Goal: Task Accomplishment & Management: Use online tool/utility

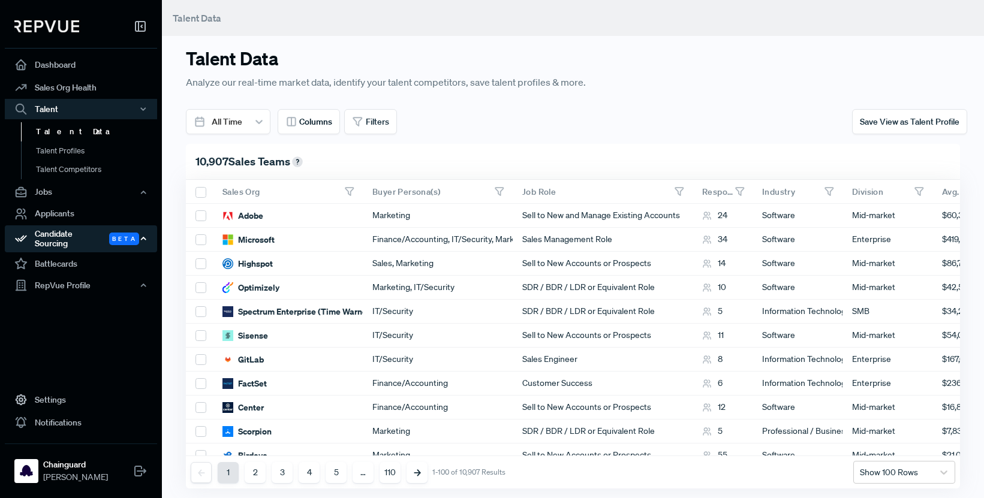
click at [138, 234] on div "Candidate Sourcing Beta" at bounding box center [81, 239] width 152 height 28
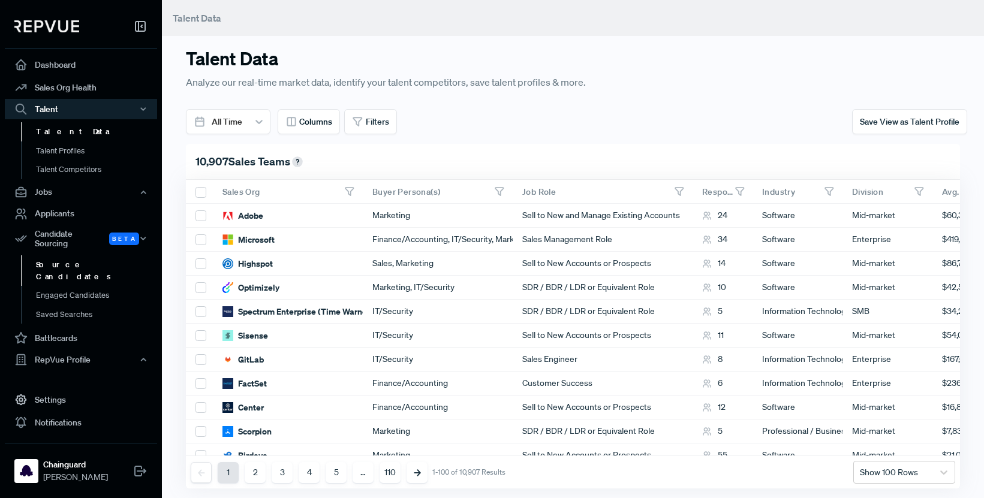
click at [95, 256] on link "Source Candidates" at bounding box center [97, 270] width 152 height 31
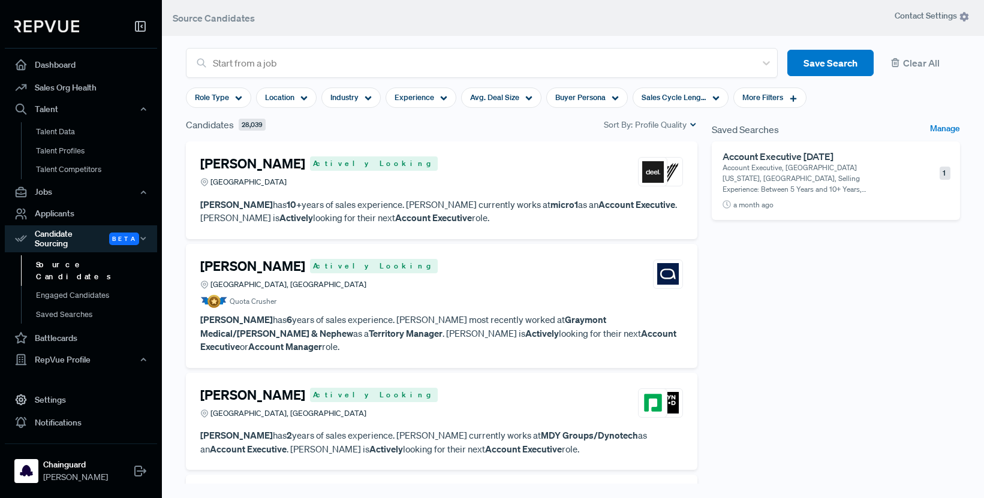
click at [783, 183] on p "Account Executive, [GEOGRAPHIC_DATA][US_STATE], [GEOGRAPHIC_DATA], Selling Expe…" at bounding box center [808, 179] width 171 height 32
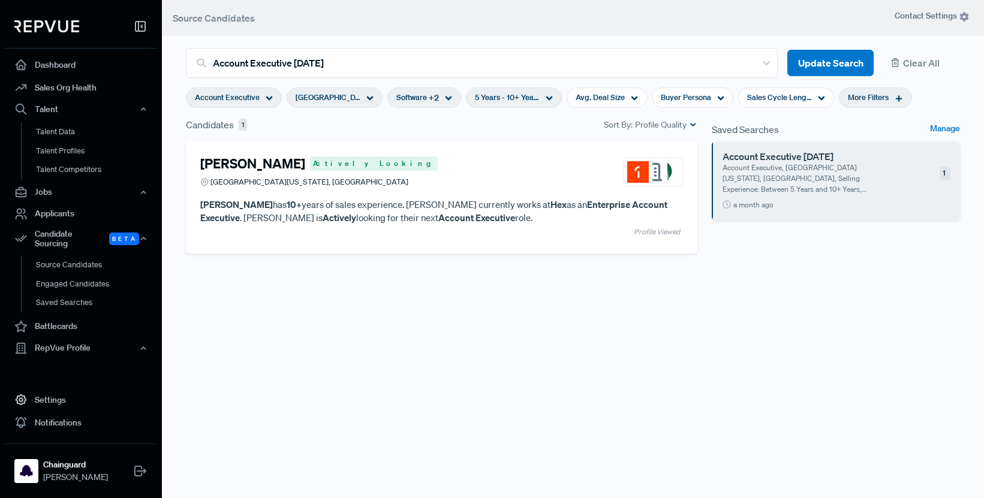
click at [364, 97] on div "[GEOGRAPHIC_DATA][US_STATE], [GEOGRAPHIC_DATA]" at bounding box center [335, 98] width 96 height 20
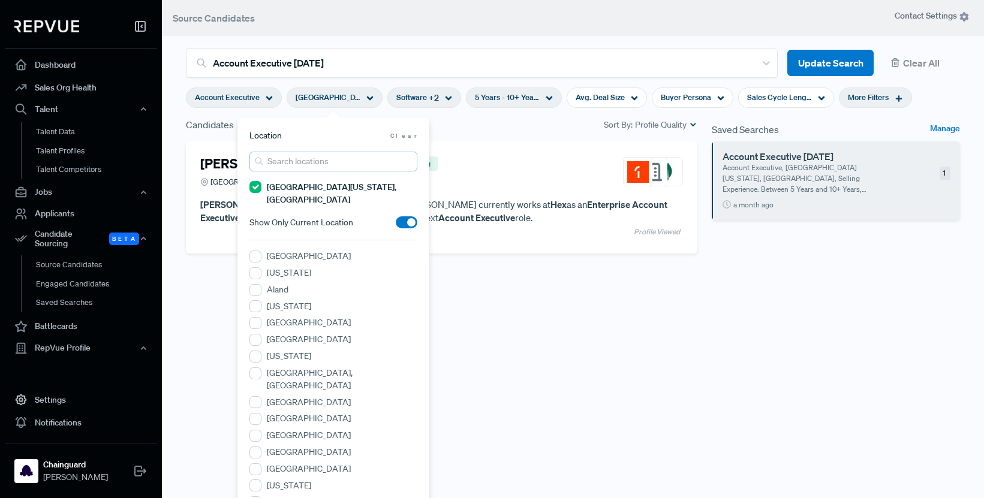
click at [327, 161] on input "search" at bounding box center [333, 162] width 168 height 20
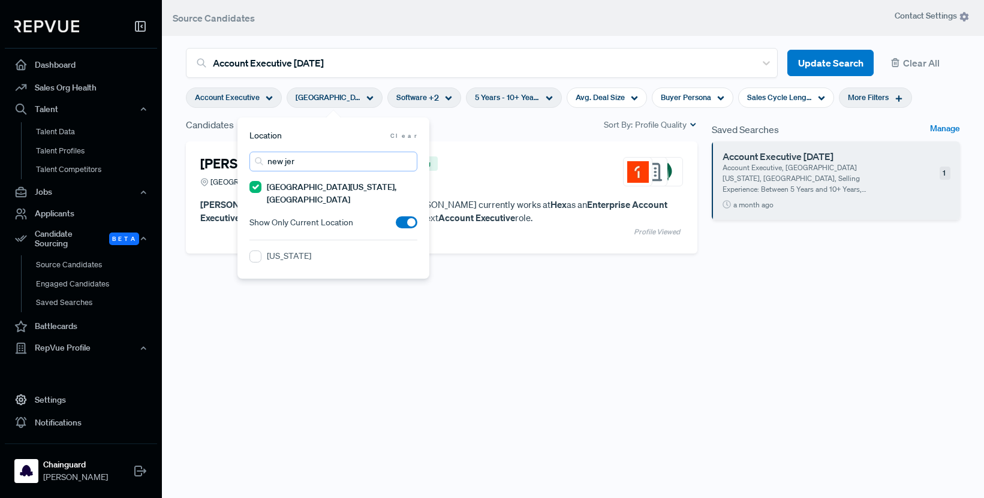
type input "new jer"
click at [315, 250] on div "[US_STATE]" at bounding box center [333, 258] width 168 height 16
click at [280, 250] on label "[US_STATE]" at bounding box center [289, 256] width 44 height 13
click at [261, 251] on Jersey "[US_STATE]" at bounding box center [255, 257] width 12 height 12
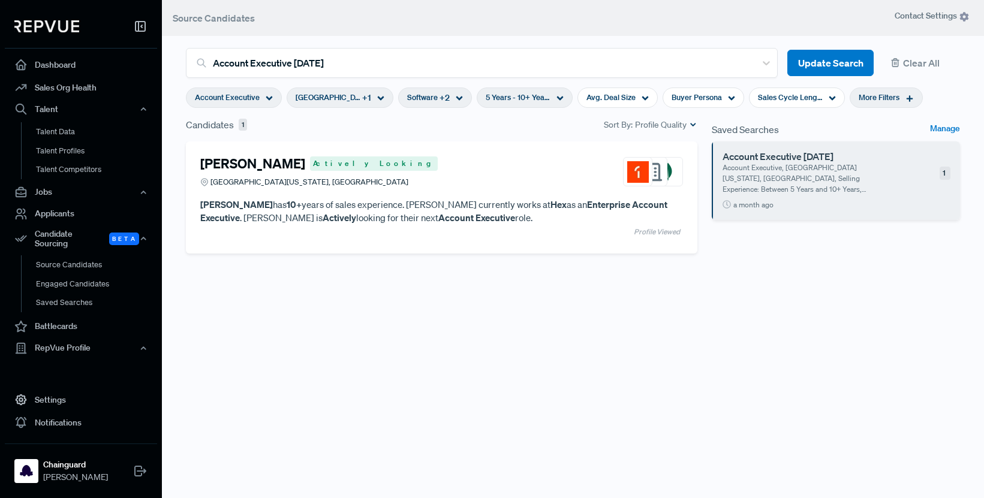
click at [424, 339] on div "[PERSON_NAME] Actively Looking Greater [US_STATE][GEOGRAPHIC_DATA], [GEOGRAPHIC…" at bounding box center [442, 331] width 526 height 378
click at [447, 106] on div "Software + 2" at bounding box center [435, 98] width 74 height 20
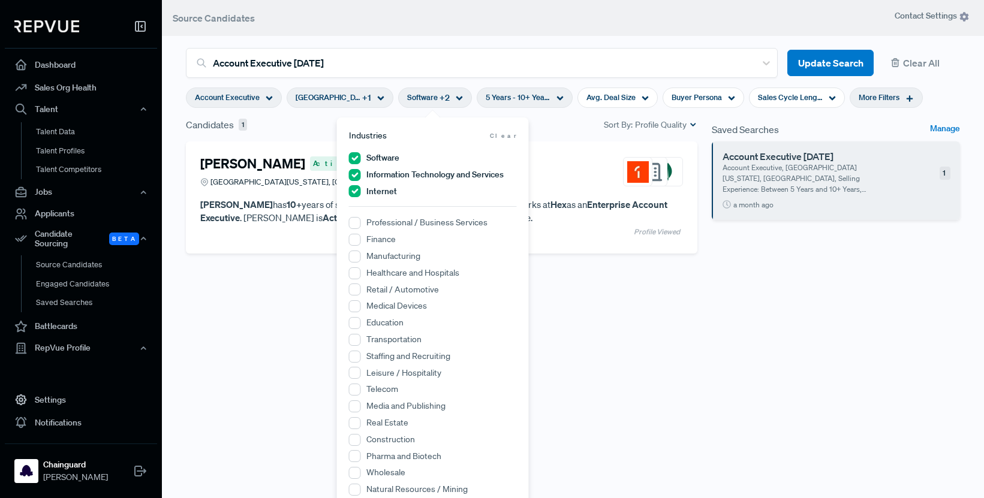
scroll to position [30, 0]
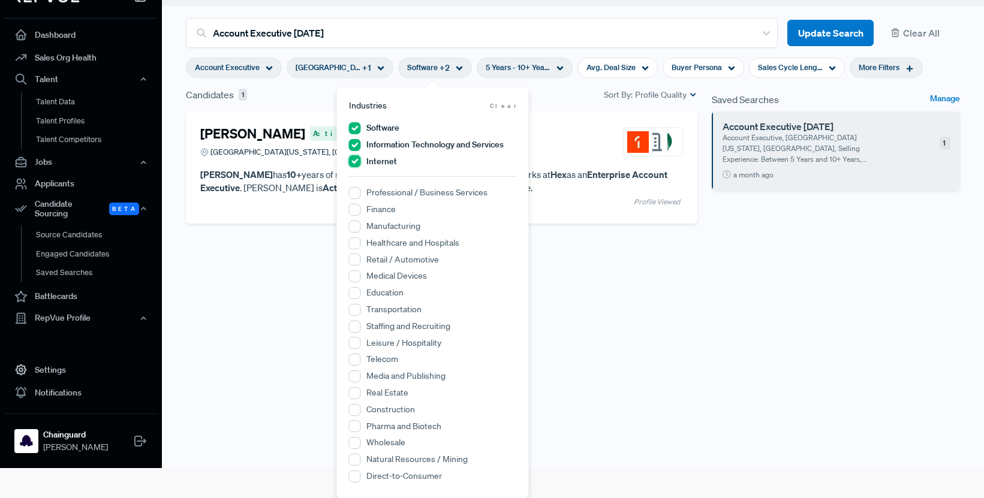
click at [357, 159] on input "Internet" at bounding box center [355, 161] width 12 height 12
click at [356, 142] on Services "Information Technology and Services" at bounding box center [355, 145] width 12 height 12
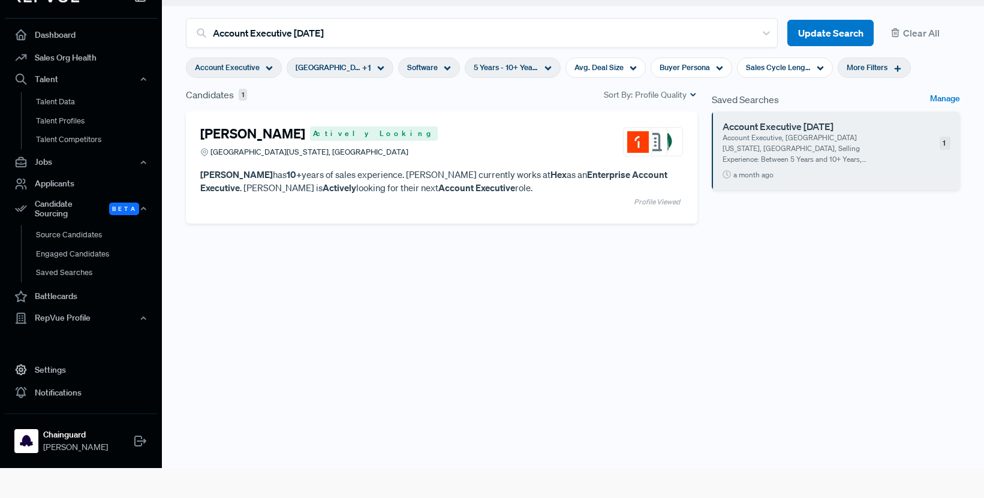
click at [635, 398] on div "[PERSON_NAME] Actively Looking Greater [US_STATE][GEOGRAPHIC_DATA], [GEOGRAPHIC…" at bounding box center [442, 301] width 526 height 378
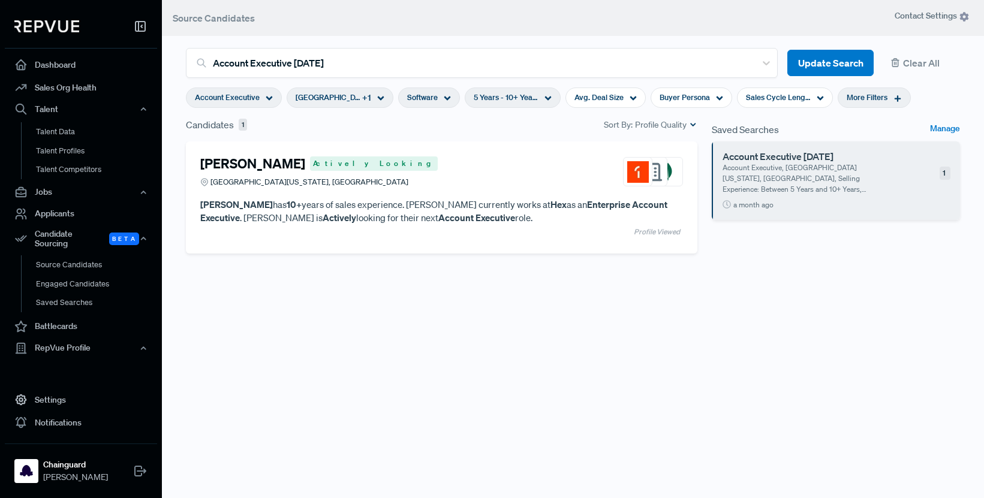
click at [886, 101] on div "More Filters" at bounding box center [874, 98] width 73 height 20
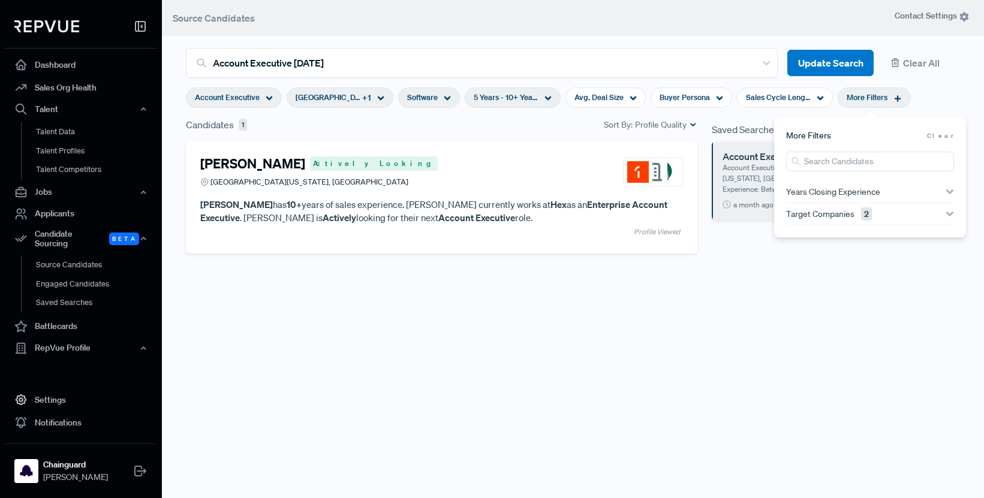
click at [951, 210] on icon "button" at bounding box center [950, 214] width 8 height 8
click at [789, 260] on input "MongoDB" at bounding box center [792, 260] width 12 height 12
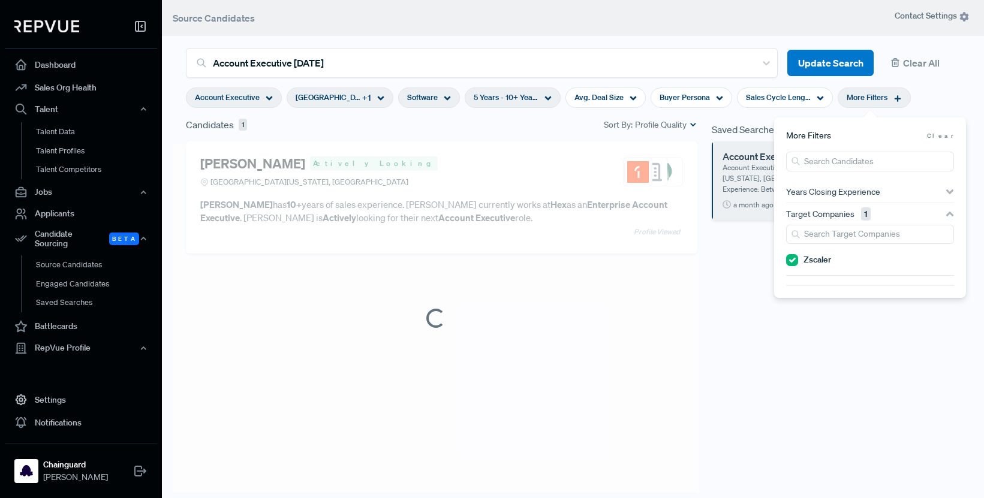
click at [789, 280] on section "Zscaler" at bounding box center [870, 255] width 168 height 61
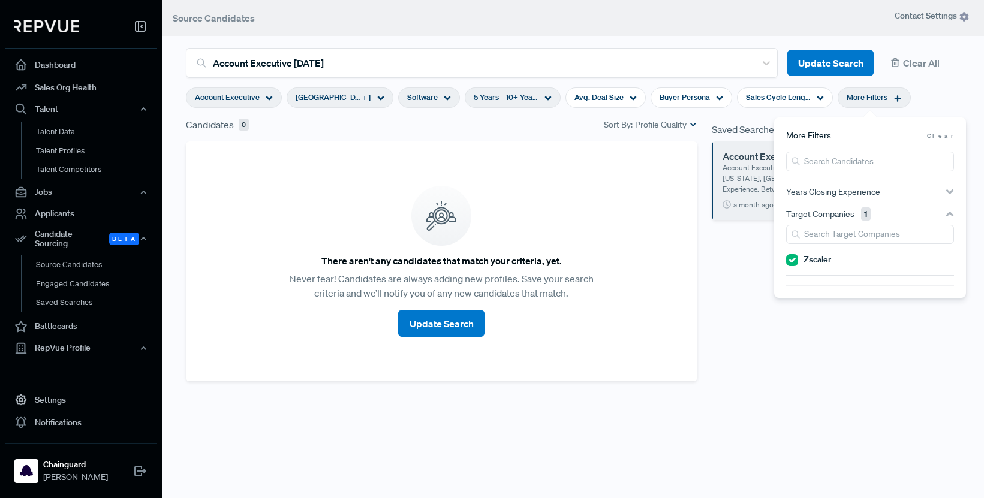
click at [792, 253] on section "Zscaler" at bounding box center [870, 255] width 168 height 61
click at [790, 264] on input "Zscaler" at bounding box center [792, 260] width 12 height 12
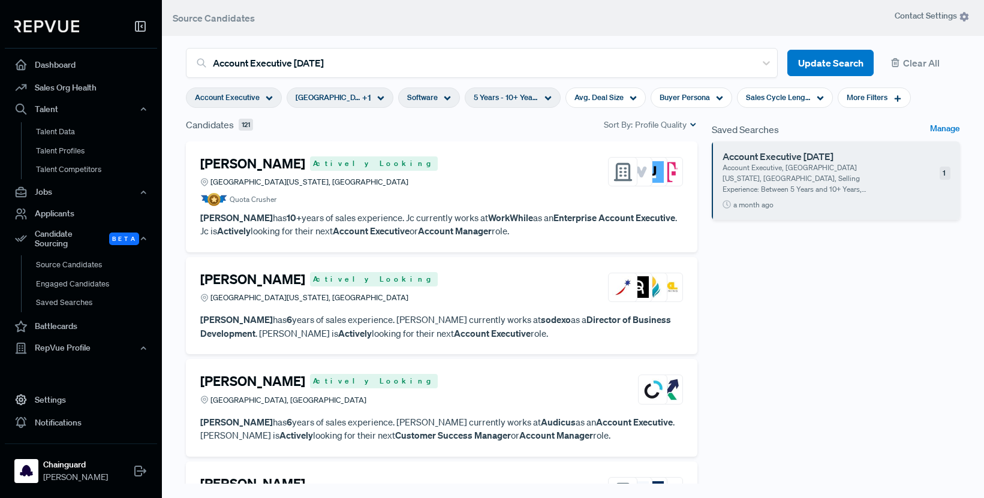
click at [790, 321] on div "Saved Searches Manage Account Executive [DATE] Account Executive, [GEOGRAPHIC_D…" at bounding box center [836, 319] width 263 height 402
click at [265, 91] on div "Account Executive" at bounding box center [234, 98] width 96 height 20
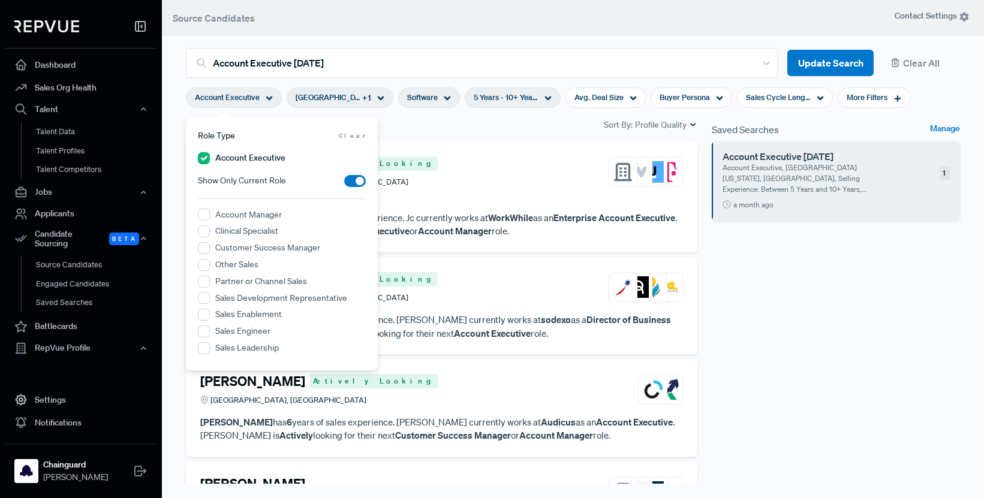
click at [900, 346] on div "Saved Searches Manage Account Executive [DATE] Account Executive, [GEOGRAPHIC_D…" at bounding box center [836, 319] width 263 height 402
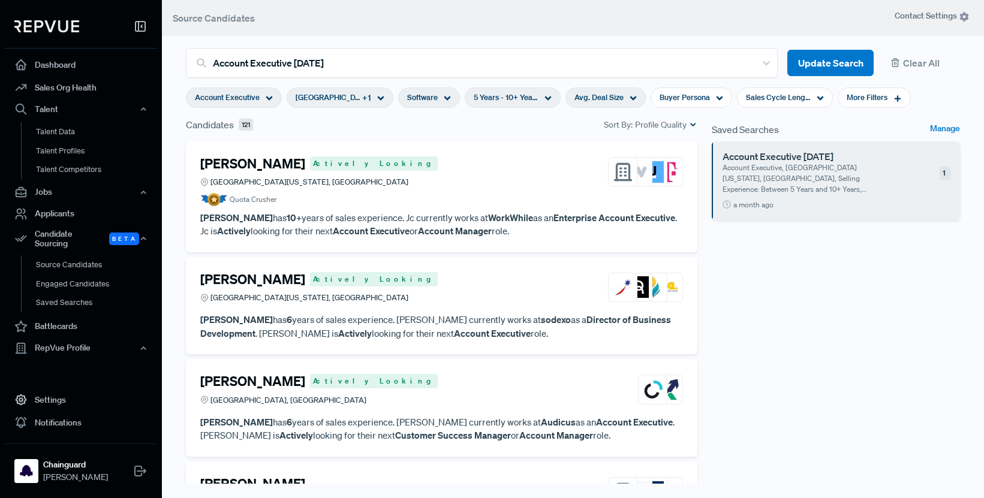
click at [605, 103] on span "Avg. Deal Size" at bounding box center [599, 97] width 49 height 11
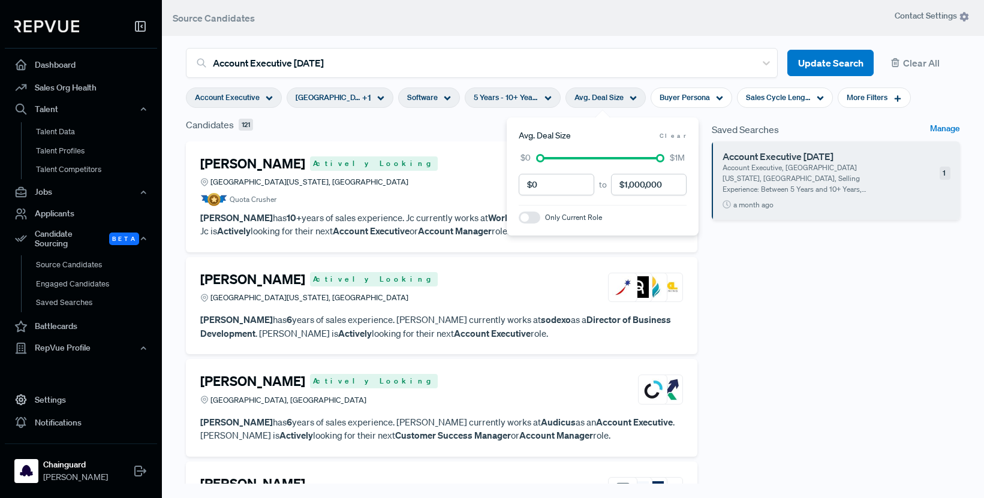
click at [874, 294] on div "Saved Searches Manage Account Executive [DATE] Account Executive, [GEOGRAPHIC_D…" at bounding box center [836, 319] width 263 height 402
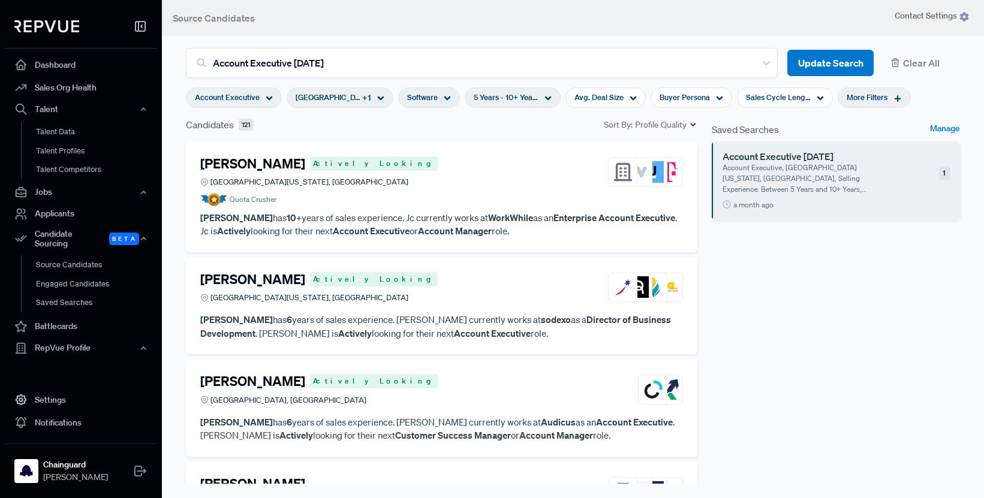
click at [878, 98] on span "More Filters" at bounding box center [867, 97] width 41 height 11
click at [892, 314] on div "Saved Searches Manage Account Executive [DATE] Account Executive, [GEOGRAPHIC_D…" at bounding box center [836, 319] width 263 height 402
click at [474, 193] on article "Quota Crusher" at bounding box center [441, 199] width 483 height 13
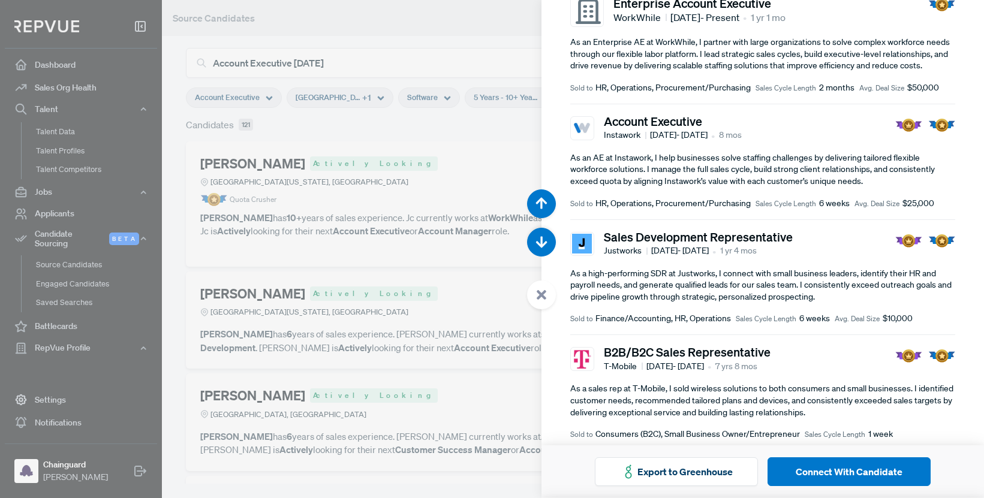
scroll to position [402, 0]
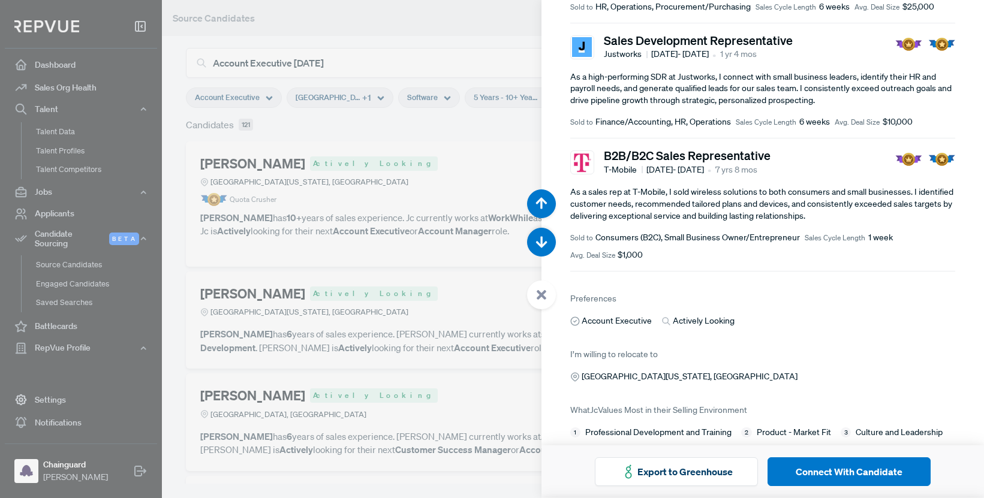
click at [399, 324] on div at bounding box center [492, 249] width 984 height 498
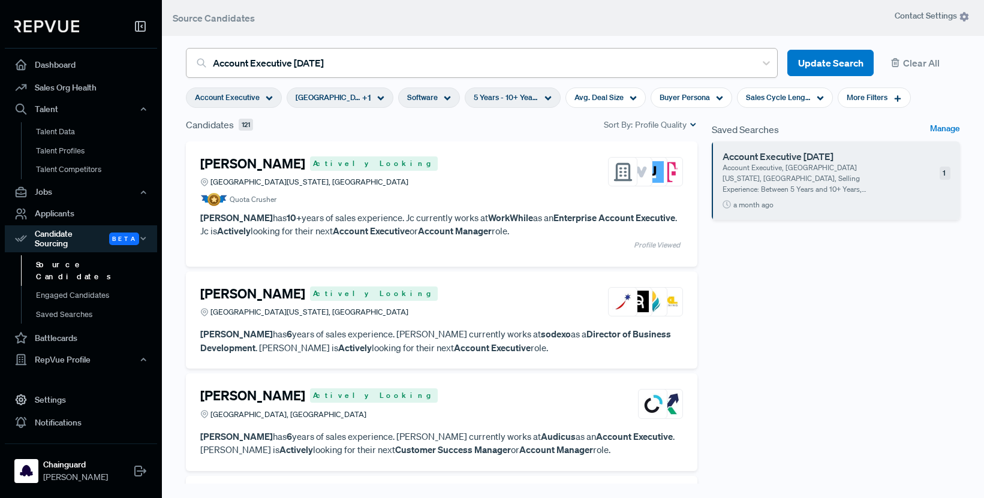
click at [359, 56] on div at bounding box center [481, 63] width 537 height 17
click at [367, 32] on header "Source Candidates" at bounding box center [573, 18] width 822 height 36
click at [494, 102] on span "5 Years - 10+ Years" at bounding box center [506, 97] width 65 height 11
type input "7 Years"
drag, startPoint x: 563, startPoint y: 160, endPoint x: 520, endPoint y: 164, distance: 42.8
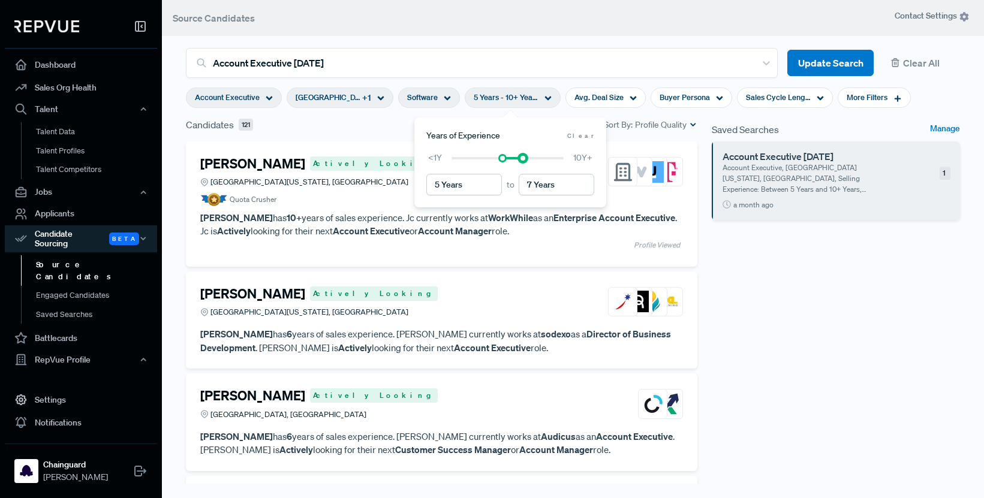
click at [520, 164] on div "<1Y 10Y+" at bounding box center [510, 158] width 168 height 13
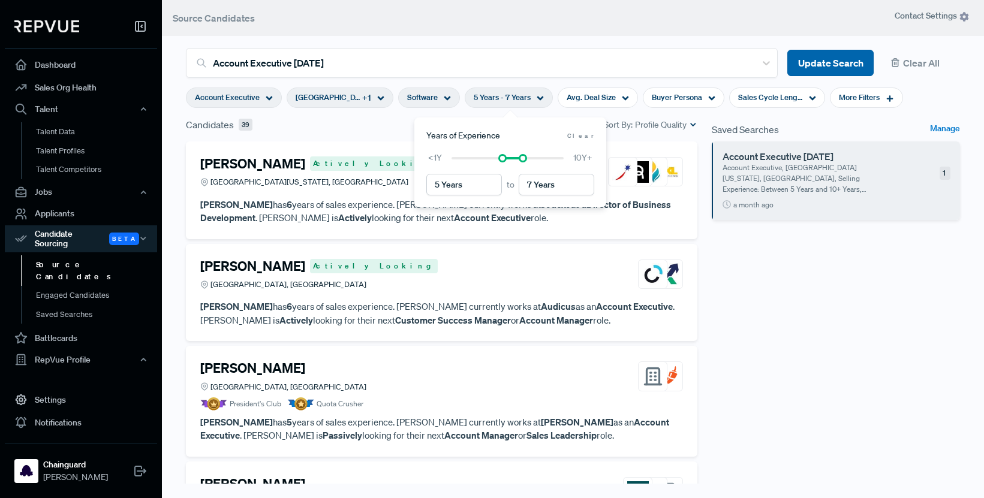
click at [838, 66] on button "Update Search" at bounding box center [830, 63] width 86 height 27
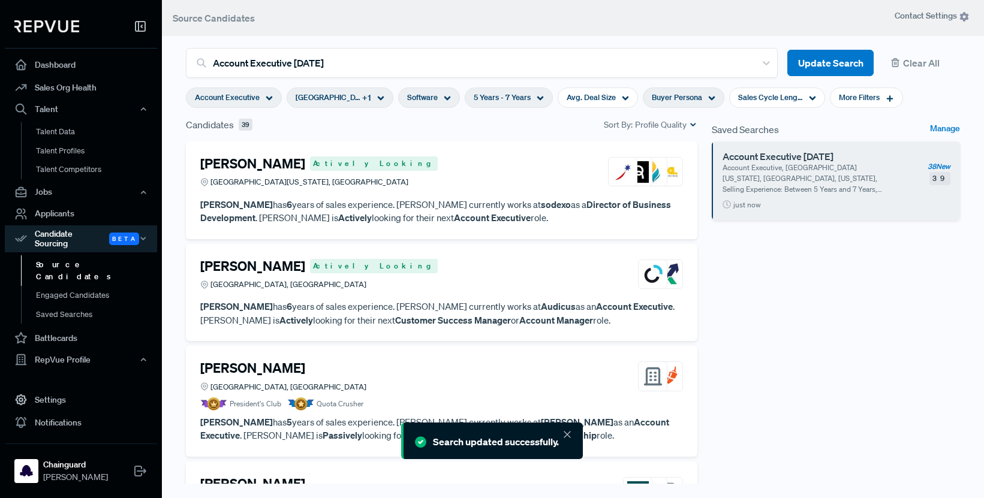
click at [696, 107] on div "Buyer Persona" at bounding box center [684, 98] width 82 height 20
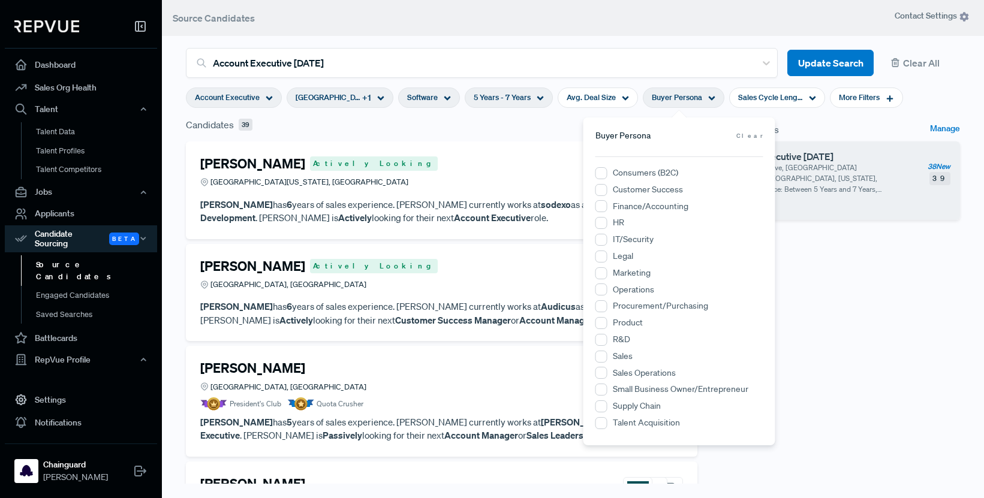
click at [624, 242] on label "IT/Security" at bounding box center [633, 239] width 41 height 13
click at [607, 242] on input "IT/Security" at bounding box center [602, 240] width 12 height 12
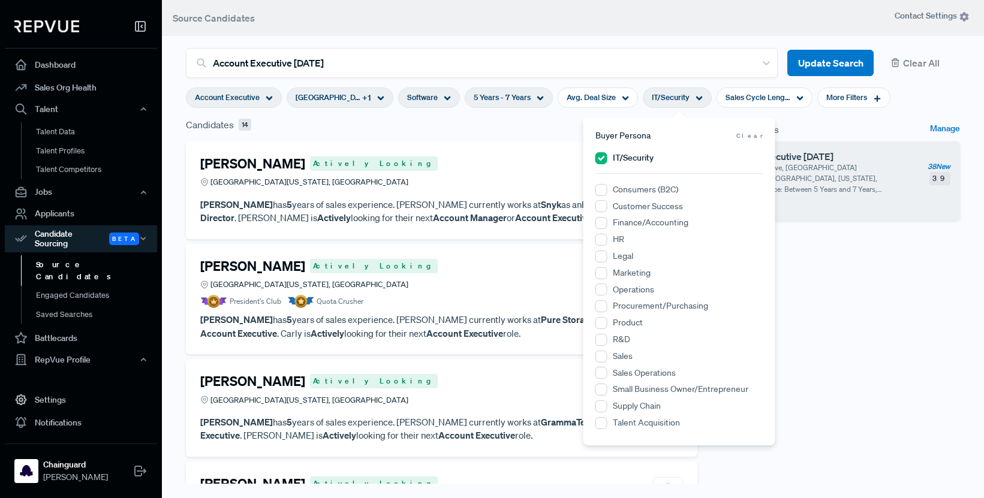
click at [619, 323] on label "Product" at bounding box center [628, 323] width 30 height 13
click at [607, 323] on input "Product" at bounding box center [602, 323] width 12 height 12
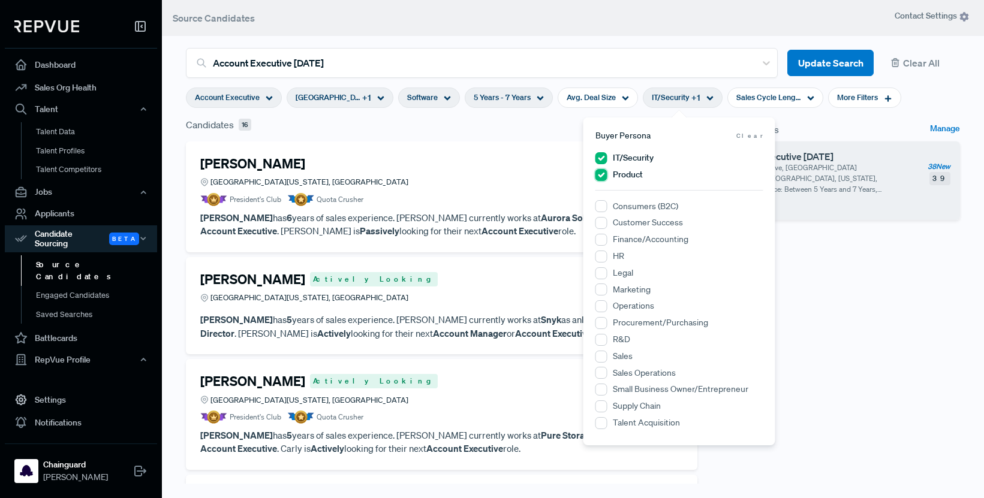
click at [601, 176] on input "Product" at bounding box center [602, 175] width 12 height 12
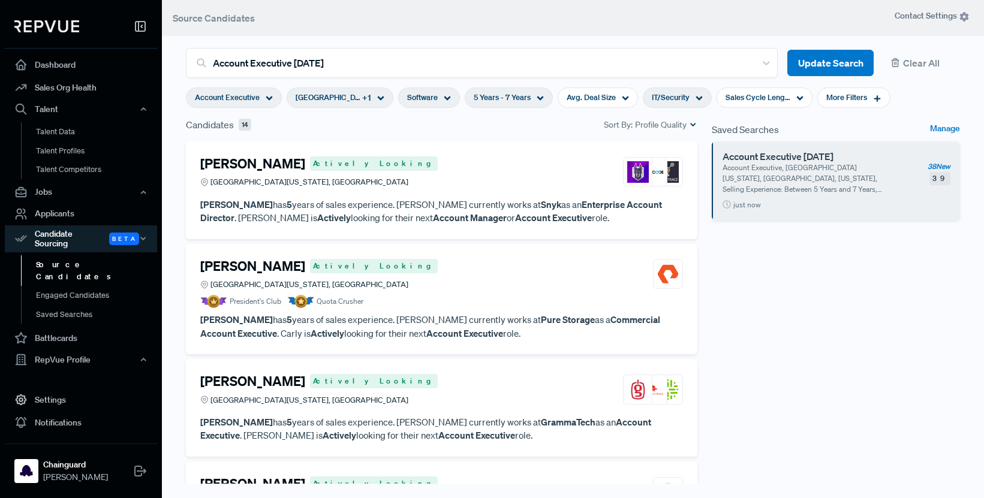
click at [816, 383] on div "Saved Searches Manage Account Executive [DATE] Account Executive, [GEOGRAPHIC_D…" at bounding box center [836, 319] width 263 height 402
click at [435, 203] on p "[PERSON_NAME] has 5 years of sales experience. [PERSON_NAME] currently works at…" at bounding box center [441, 211] width 483 height 27
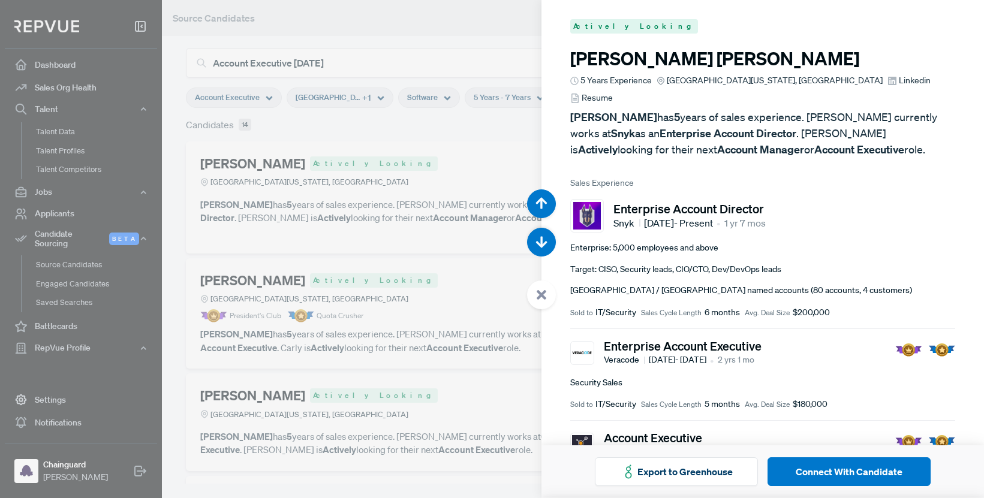
click at [398, 246] on div at bounding box center [492, 249] width 984 height 498
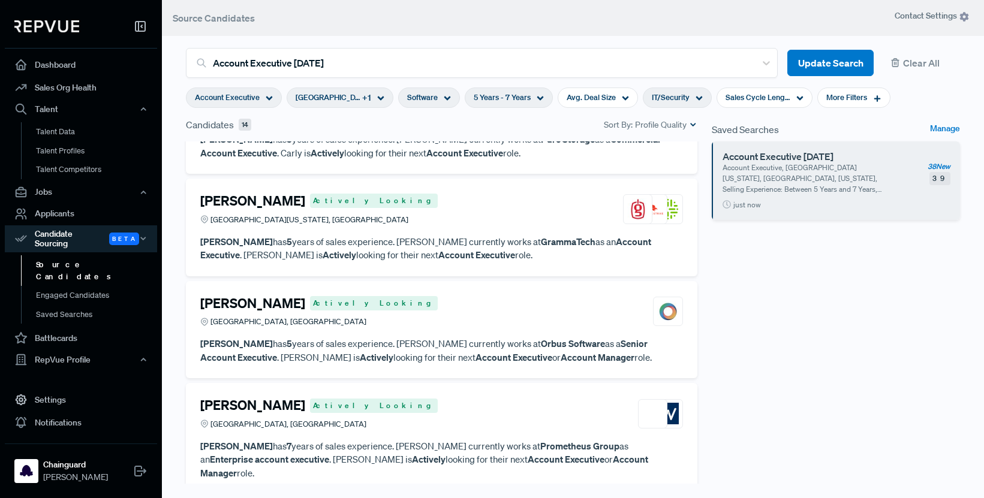
scroll to position [207, 0]
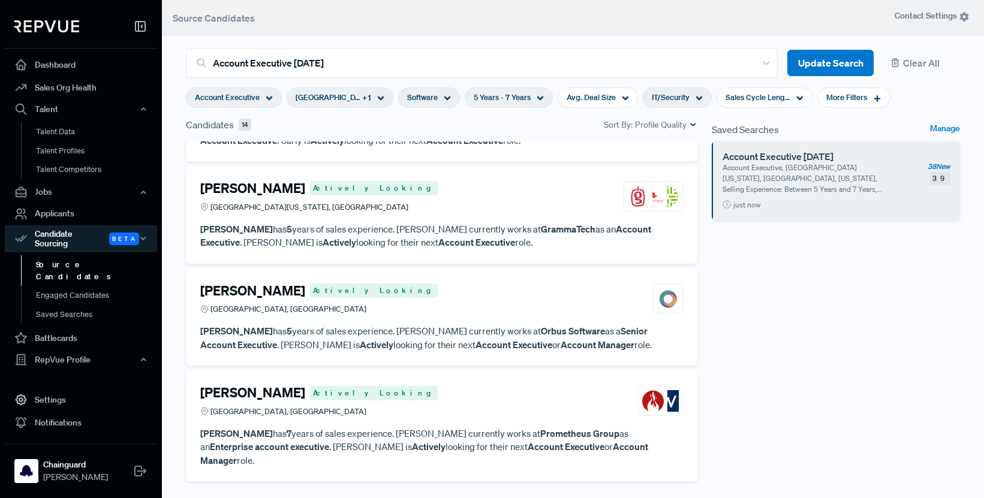
click at [459, 226] on p "[PERSON_NAME] has 5 years of sales experience. [PERSON_NAME] currently works at…" at bounding box center [441, 235] width 483 height 27
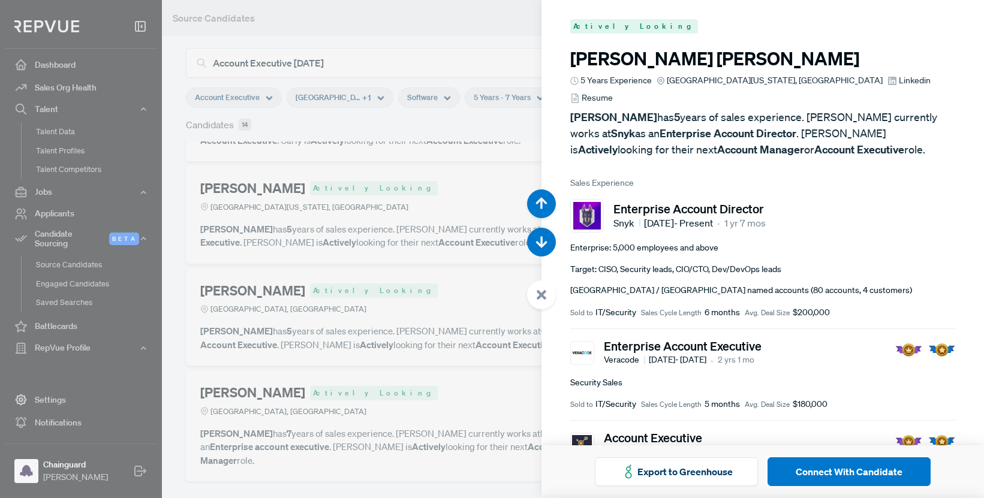
scroll to position [997, 0]
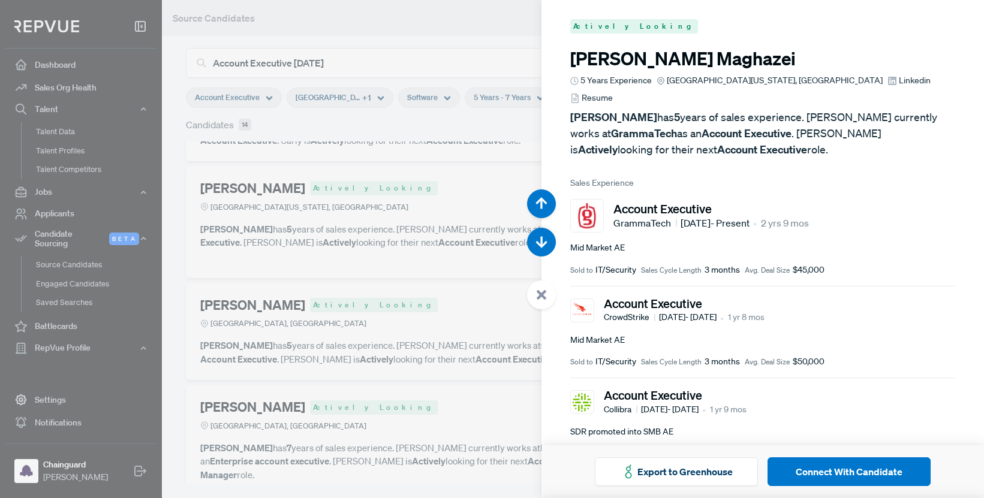
click at [345, 326] on div at bounding box center [492, 249] width 984 height 498
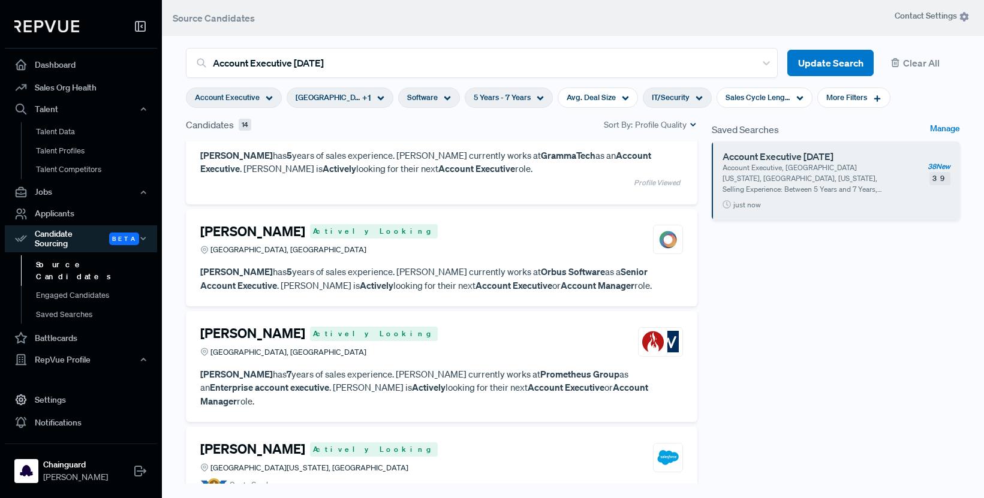
scroll to position [288, 0]
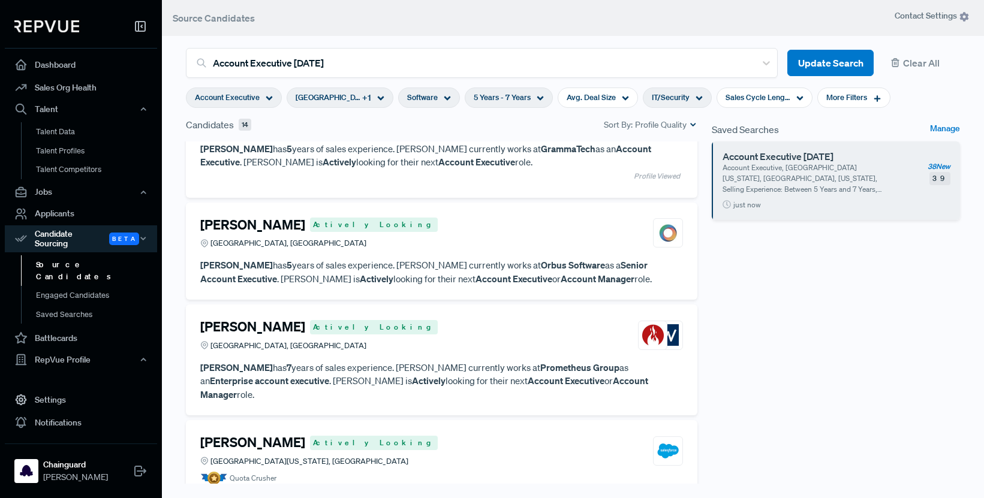
click at [422, 270] on p "[PERSON_NAME] has 5 years of sales experience. [PERSON_NAME] currently works at…" at bounding box center [441, 271] width 483 height 27
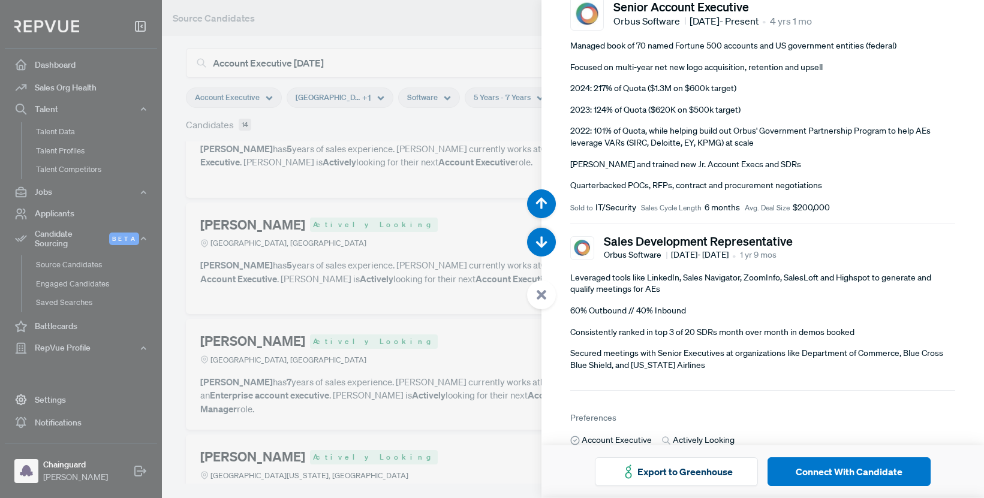
scroll to position [321, 0]
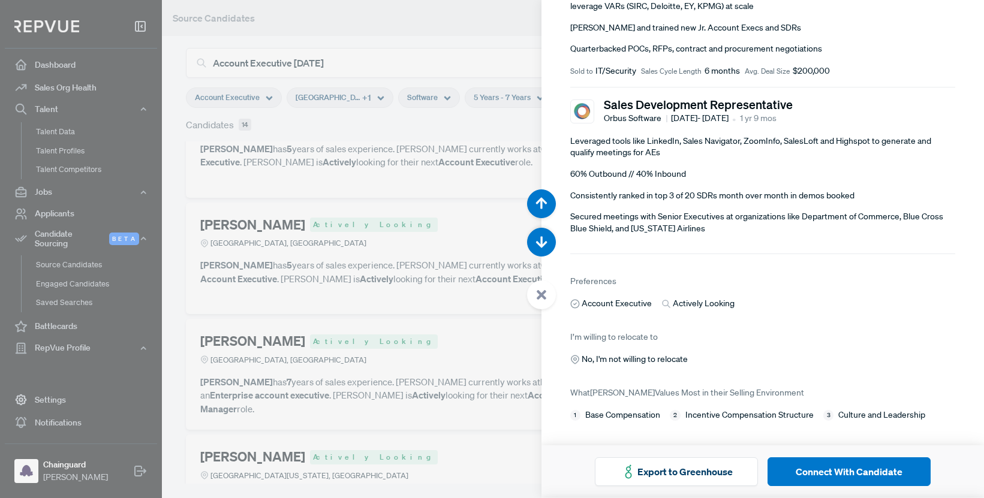
click at [414, 348] on div at bounding box center [492, 249] width 984 height 498
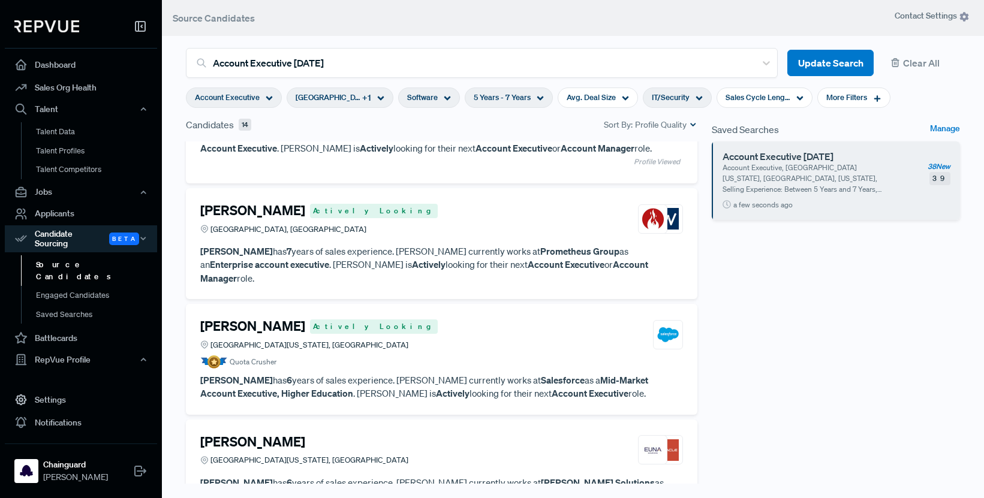
scroll to position [374, 0]
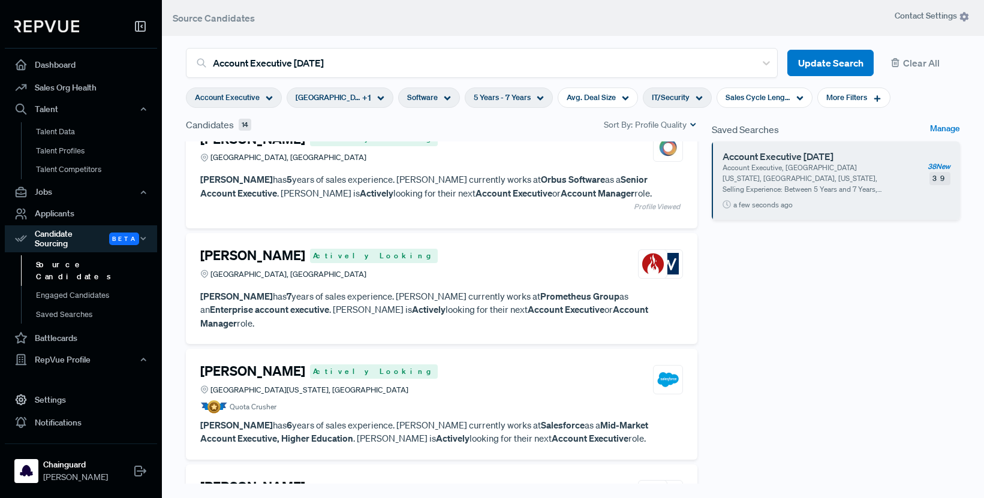
click at [413, 317] on div "[PERSON_NAME] Actively [GEOGRAPHIC_DATA], [GEOGRAPHIC_DATA] [PERSON_NAME] has 7…" at bounding box center [442, 288] width 512 height 111
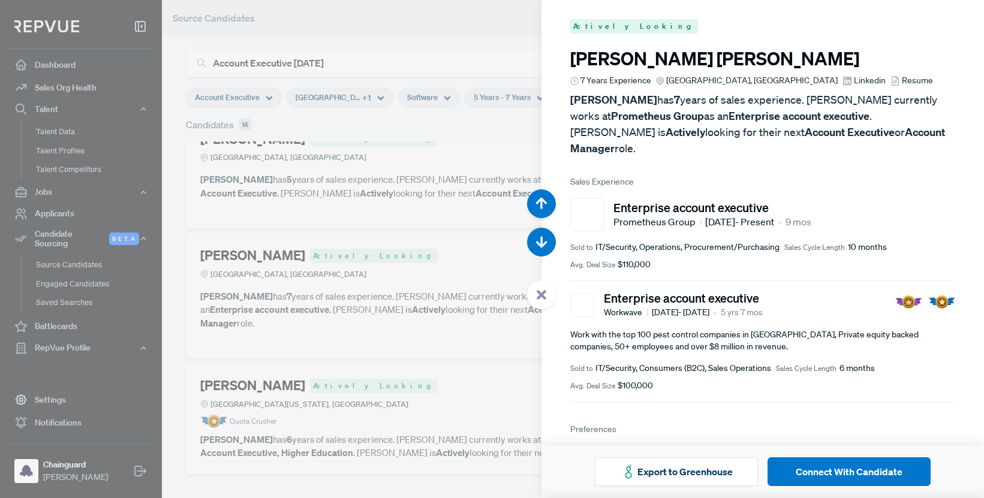
scroll to position [105, 0]
